Goal: Check status: Check status

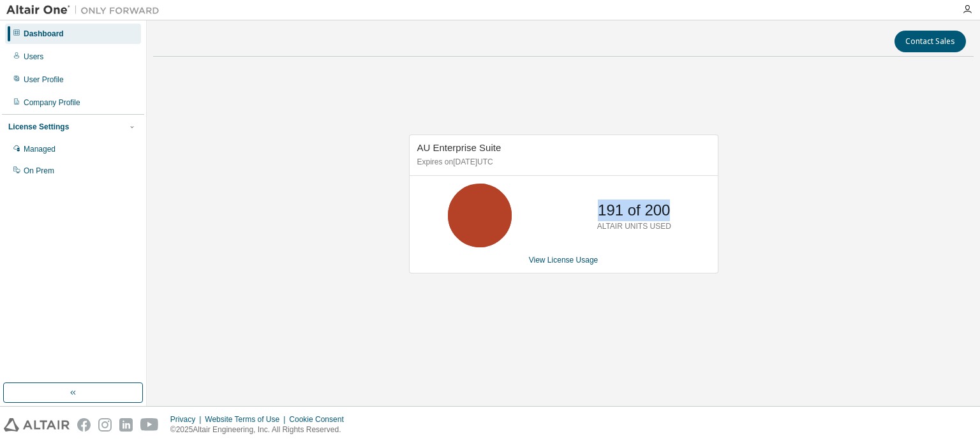
drag, startPoint x: 602, startPoint y: 212, endPoint x: 728, endPoint y: 236, distance: 128.6
click at [728, 236] on div "AU Enterprise Suite Expires on [DATE] UTC 191 of 200 ALTAIR UNITS USED View Lic…" at bounding box center [563, 211] width 820 height 288
click at [739, 216] on div "AU Enterprise Suite Expires on [DATE] UTC 191 of 200 ALTAIR UNITS USED View Lic…" at bounding box center [563, 211] width 820 height 288
